Goal: Task Accomplishment & Management: Manage account settings

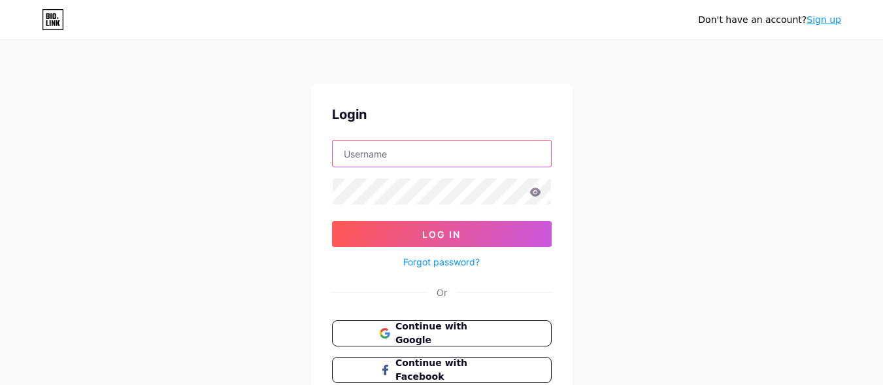
click at [502, 153] on input "text" at bounding box center [442, 154] width 218 height 26
type input "[EMAIL_ADDRESS][DOMAIN_NAME]"
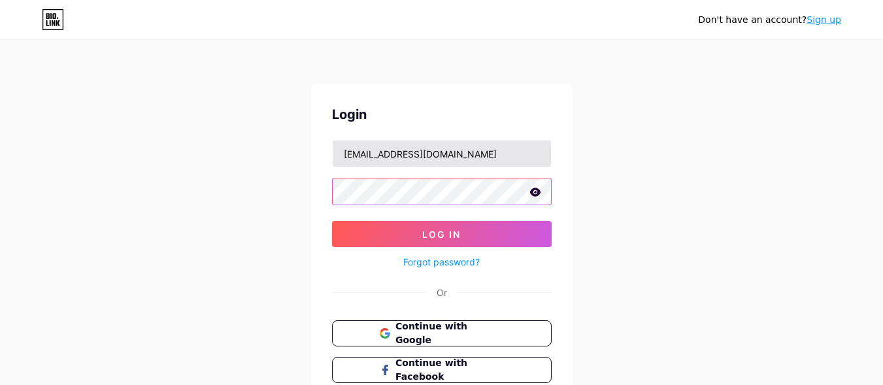
click at [332, 221] on button "Log In" at bounding box center [442, 234] width 220 height 26
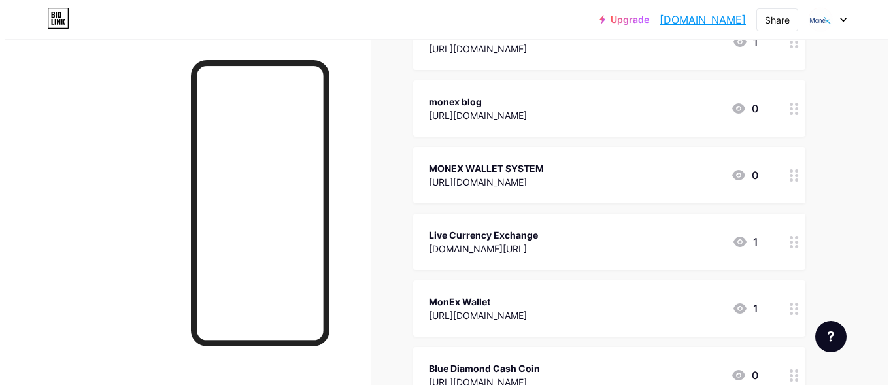
scroll to position [2029, 0]
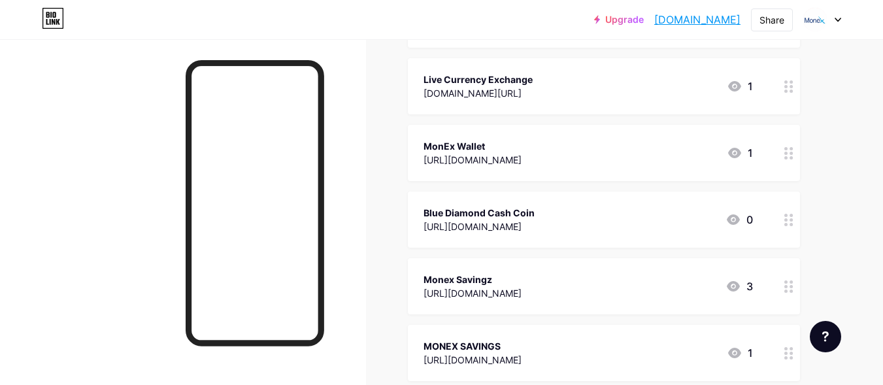
click at [535, 224] on div "[URL][DOMAIN_NAME]" at bounding box center [479, 227] width 111 height 14
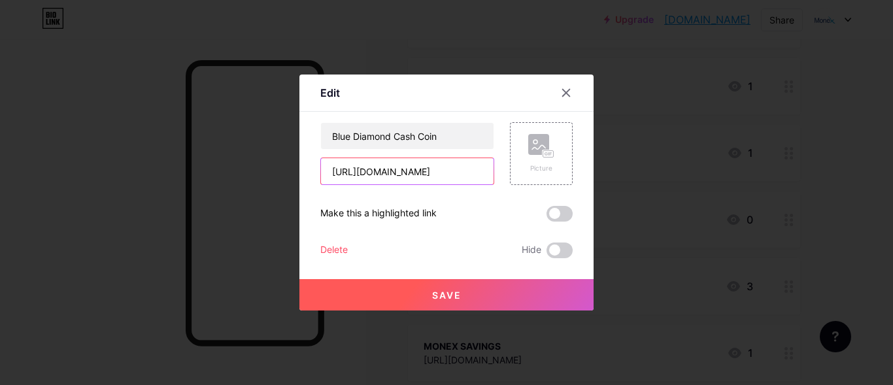
click at [449, 172] on input "[URL][DOMAIN_NAME]" at bounding box center [407, 171] width 173 height 26
paste input "[DOMAIN_NAME]/blue-diamond-cash-coin"
type input "[URL][DOMAIN_NAME]"
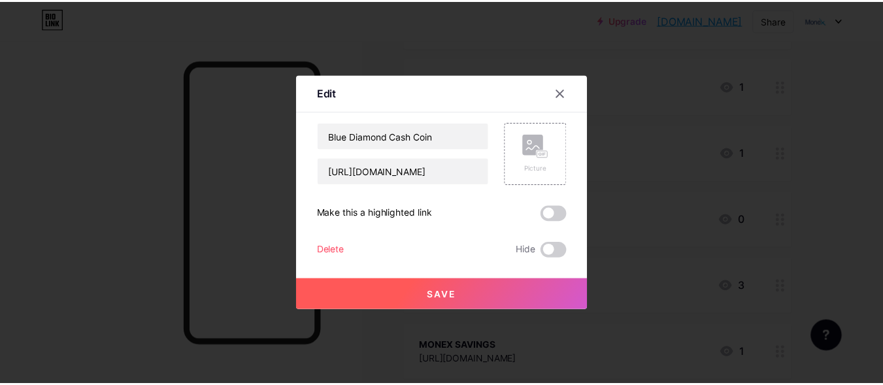
scroll to position [0, 0]
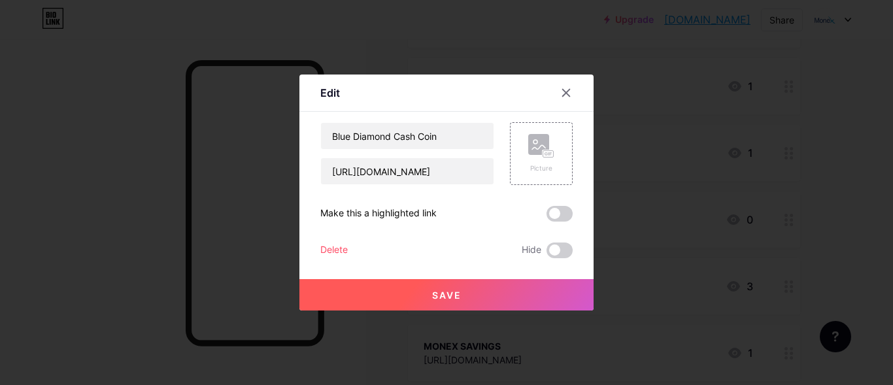
click at [446, 284] on button "Save" at bounding box center [447, 294] width 294 height 31
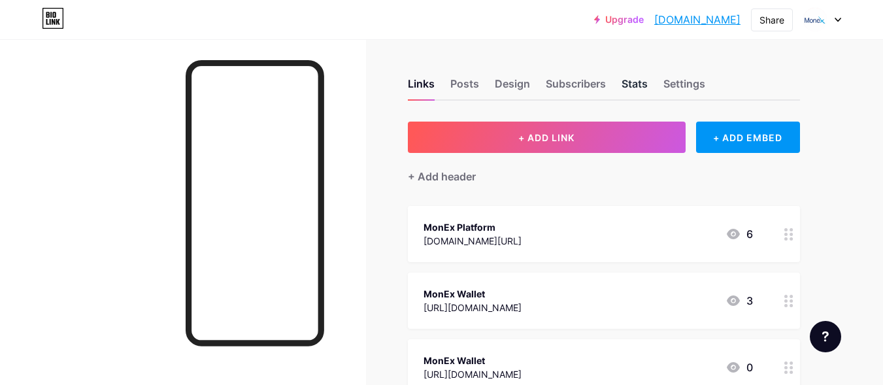
click at [645, 80] on div "Stats" at bounding box center [635, 88] width 26 height 24
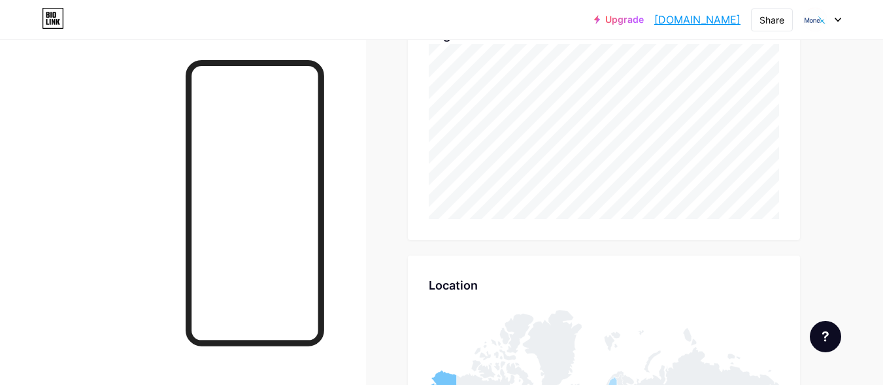
scroll to position [1297, 0]
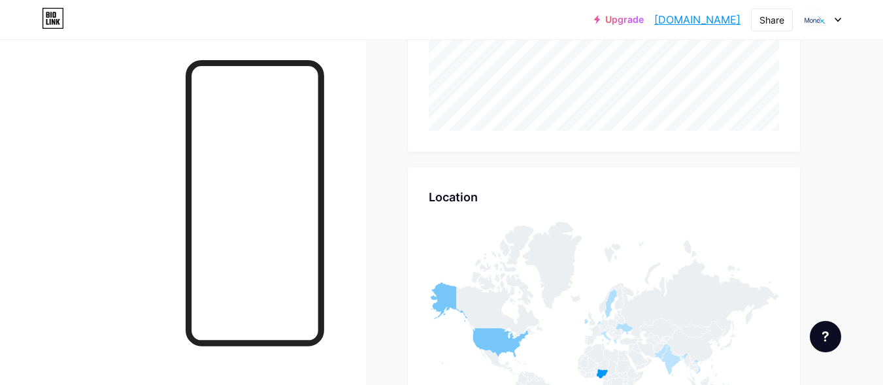
click at [832, 9] on div at bounding box center [823, 20] width 38 height 24
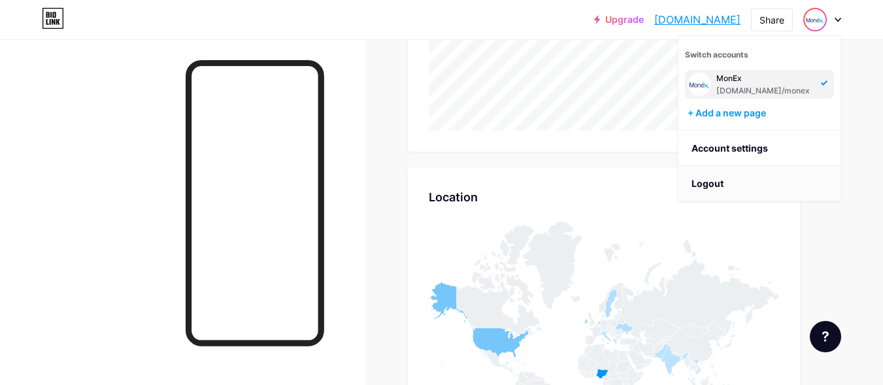
click at [794, 190] on li "Logout" at bounding box center [760, 183] width 162 height 35
